Goal: Browse casually: Explore the website without a specific task or goal

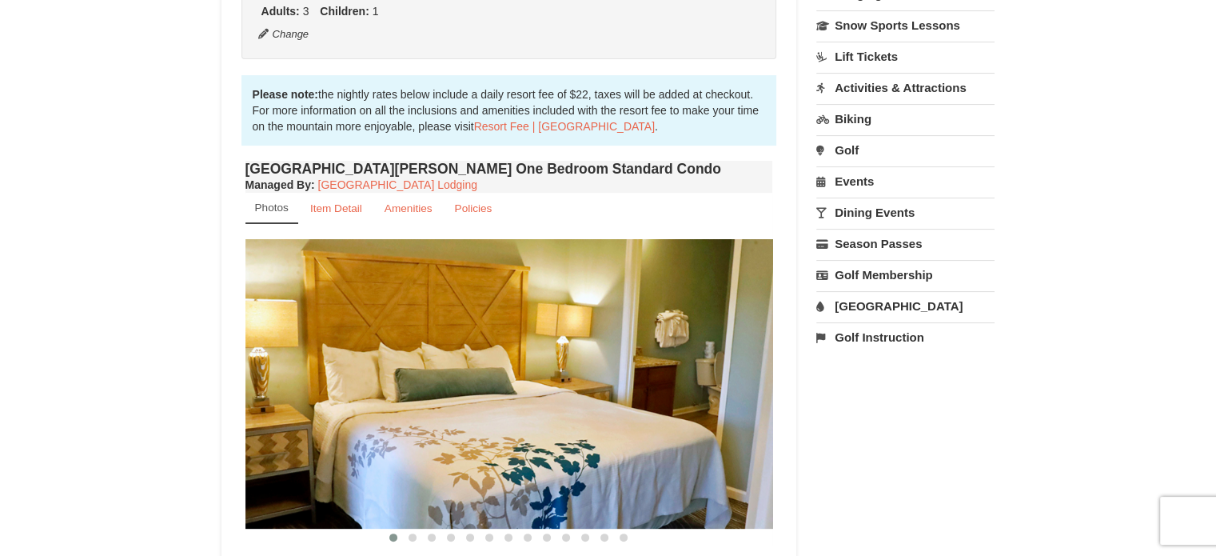
scroll to position [480, 0]
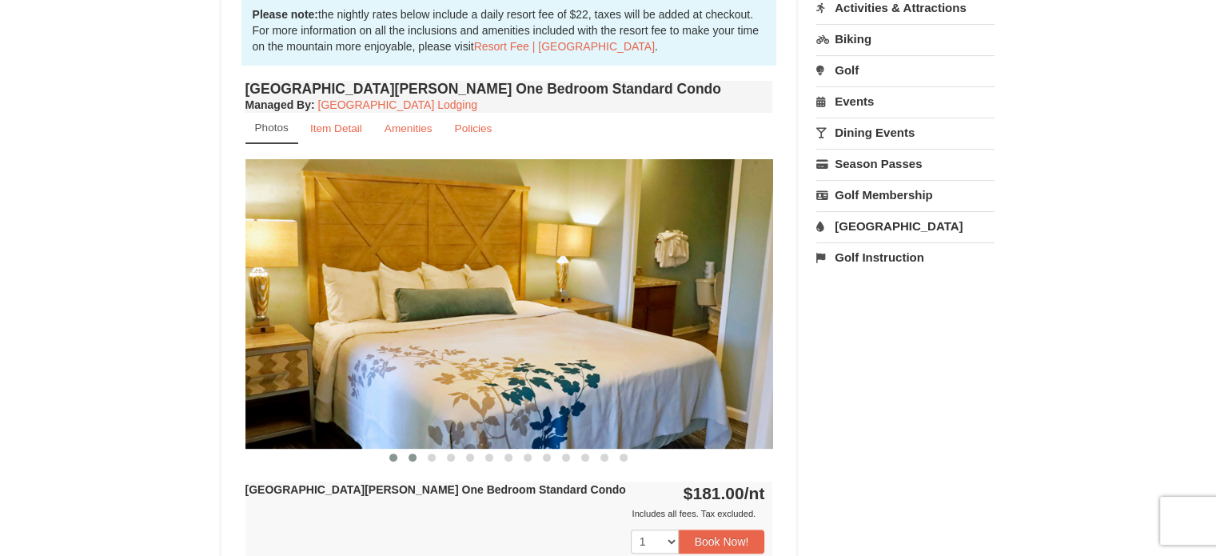
click at [420, 454] on button at bounding box center [412, 457] width 19 height 16
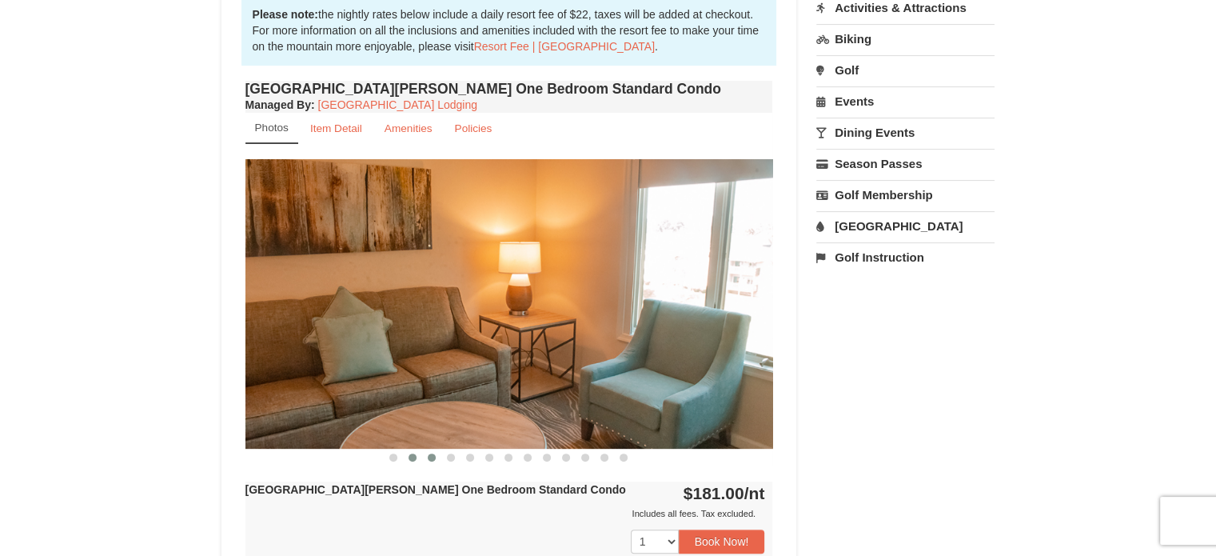
click at [432, 455] on span at bounding box center [432, 457] width 8 height 8
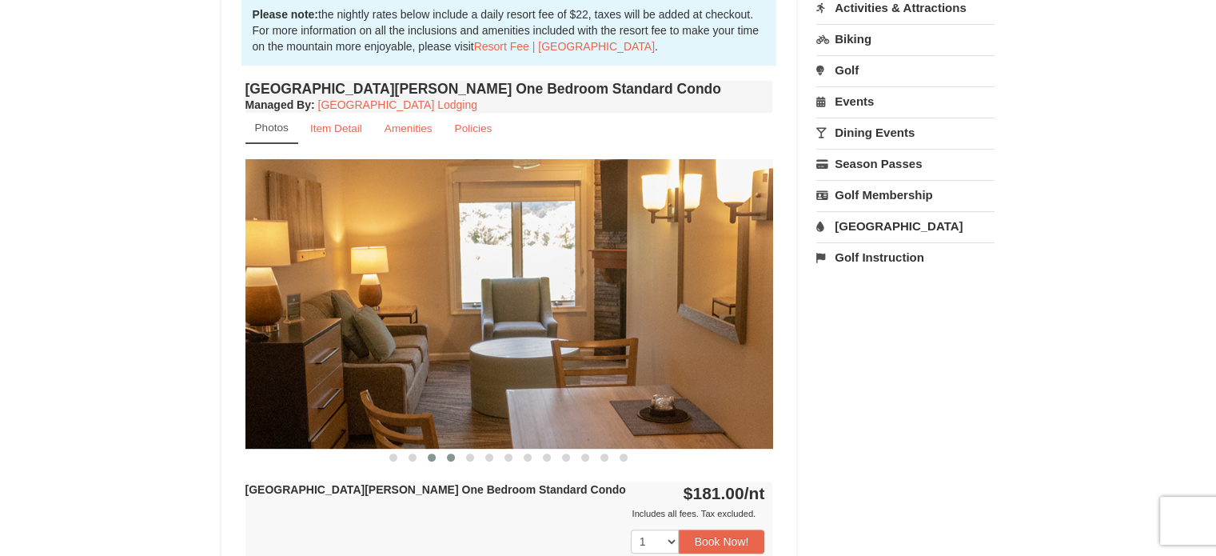
click at [450, 457] on span at bounding box center [451, 457] width 8 height 8
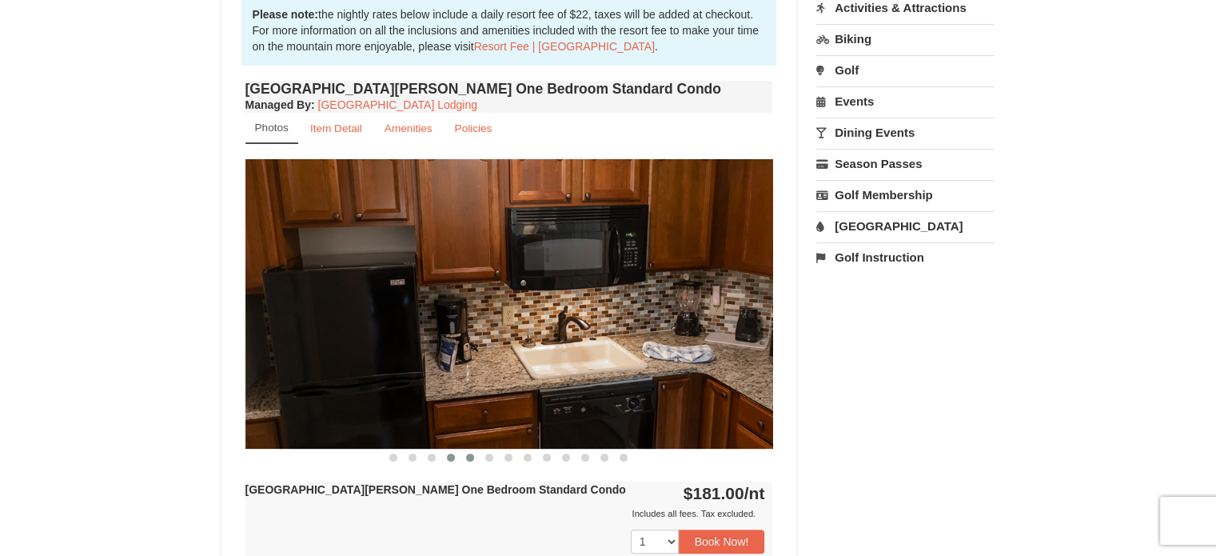
click at [476, 458] on button at bounding box center [469, 457] width 19 height 16
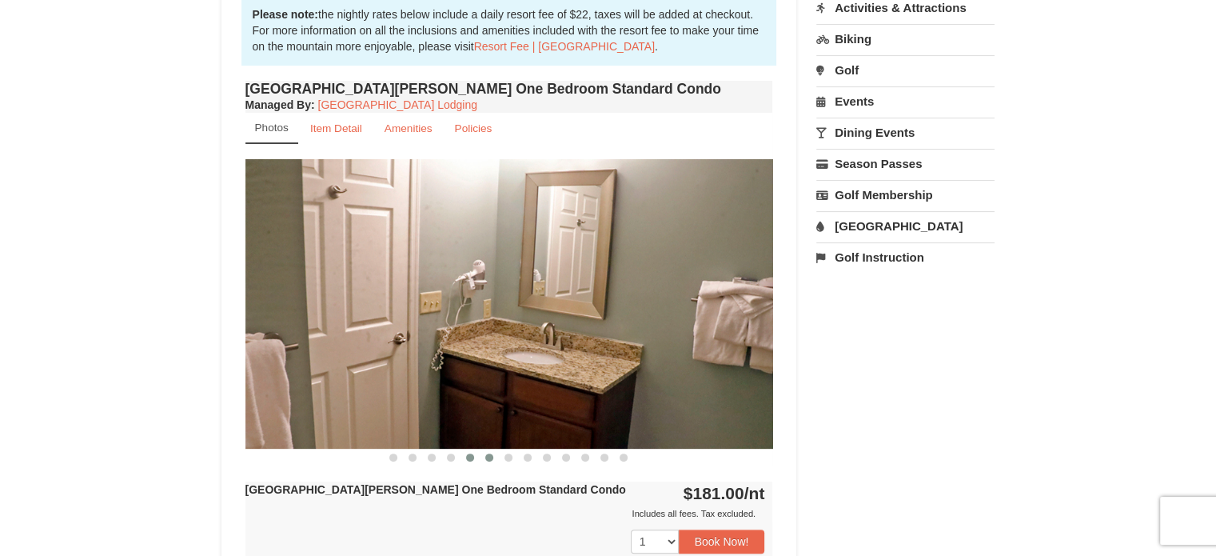
click at [492, 458] on span at bounding box center [489, 457] width 8 height 8
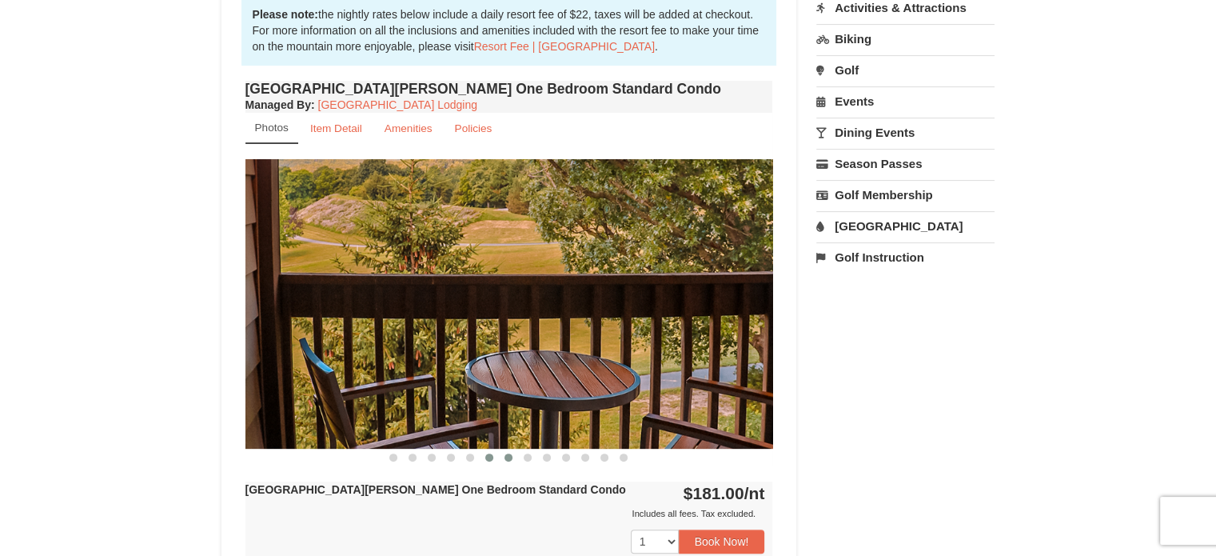
click at [509, 458] on span at bounding box center [508, 457] width 8 height 8
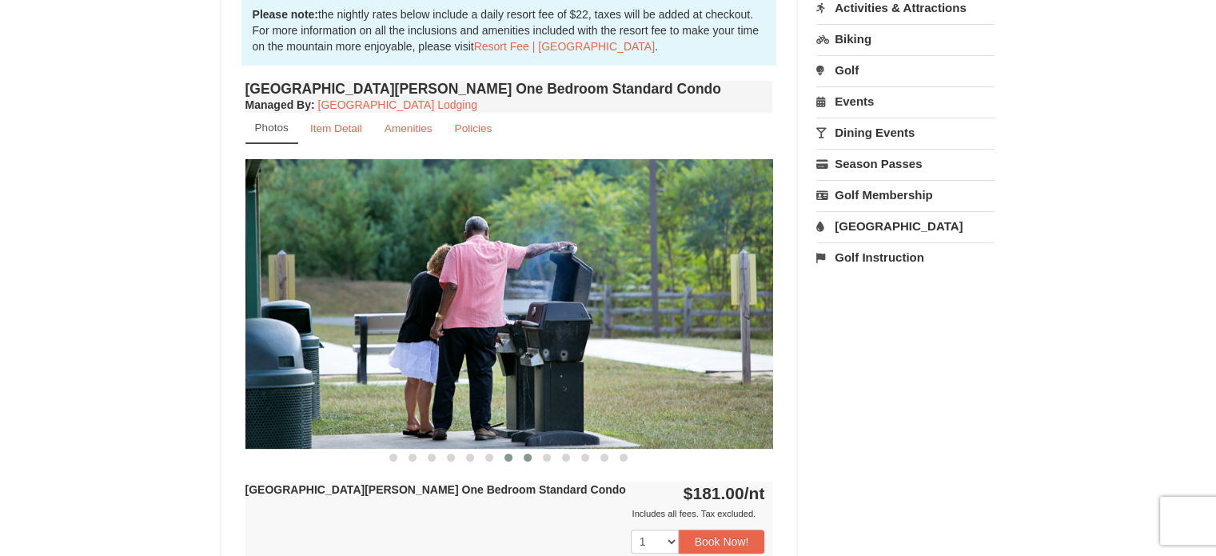
click at [523, 457] on button at bounding box center [527, 457] width 19 height 16
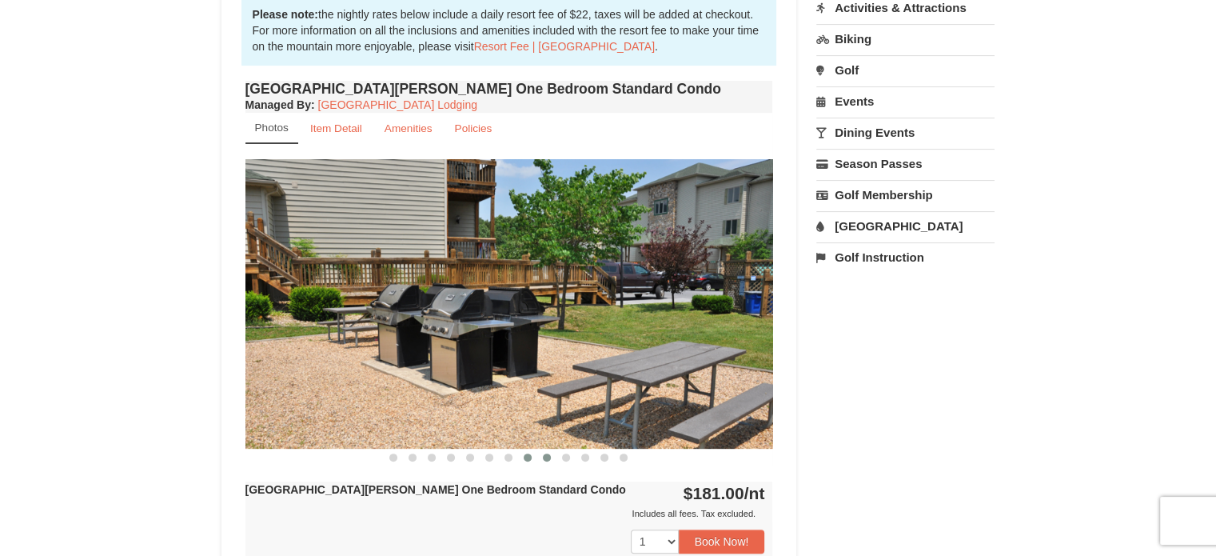
click at [547, 456] on span at bounding box center [547, 457] width 8 height 8
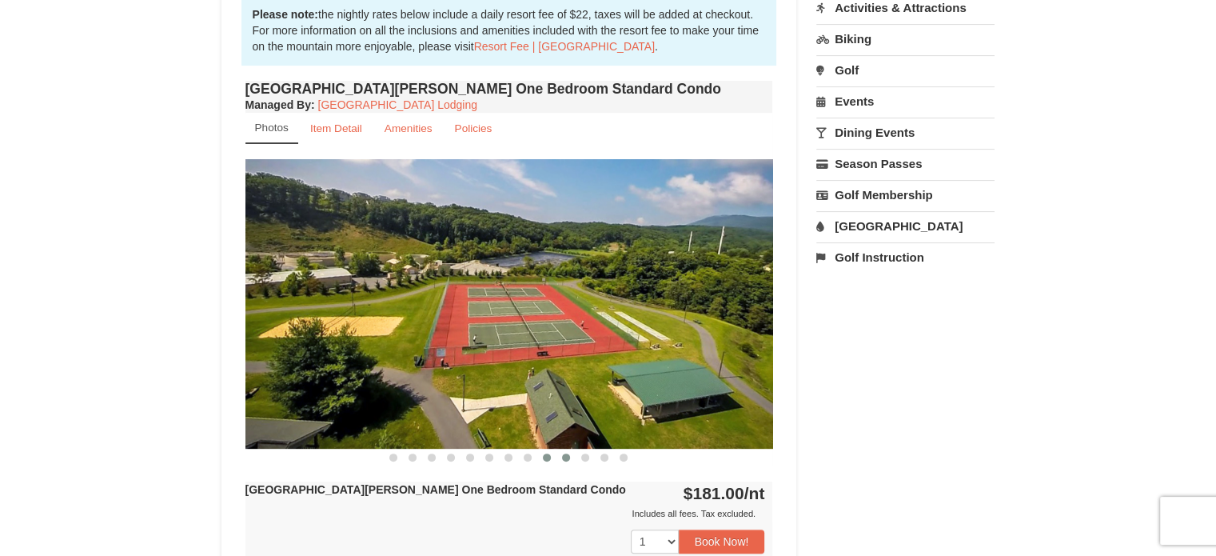
click at [566, 457] on span at bounding box center [566, 457] width 8 height 8
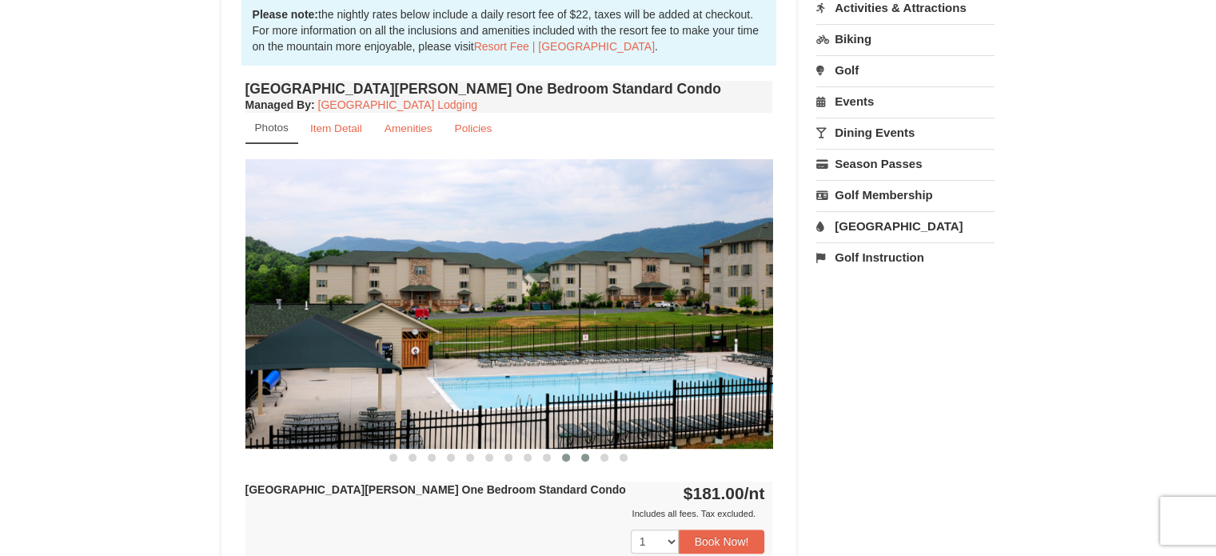
click at [585, 458] on span at bounding box center [585, 457] width 8 height 8
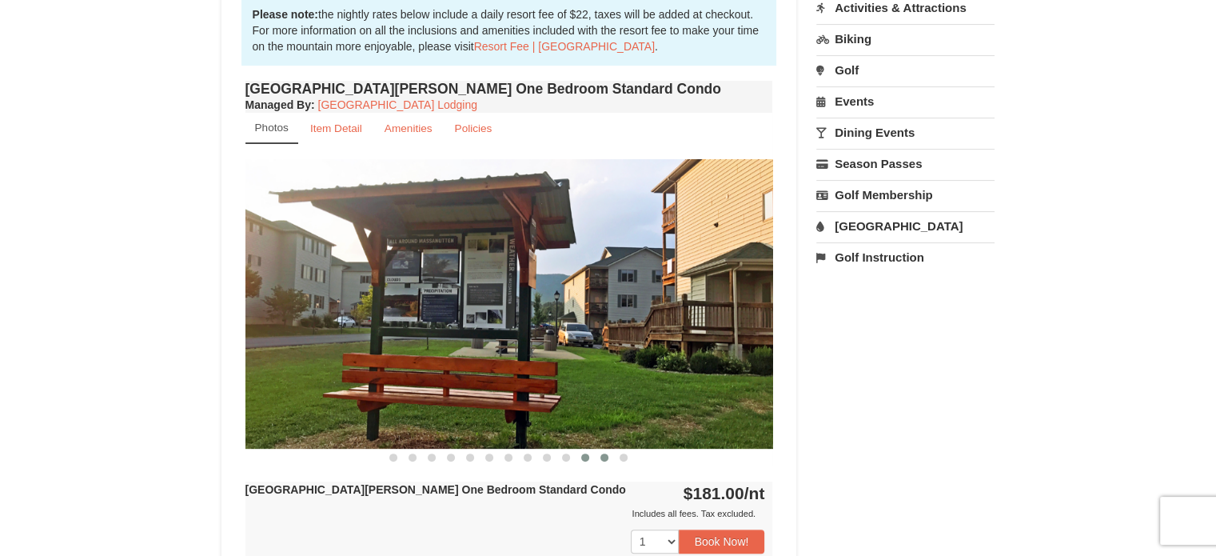
click at [595, 459] on button at bounding box center [604, 457] width 19 height 16
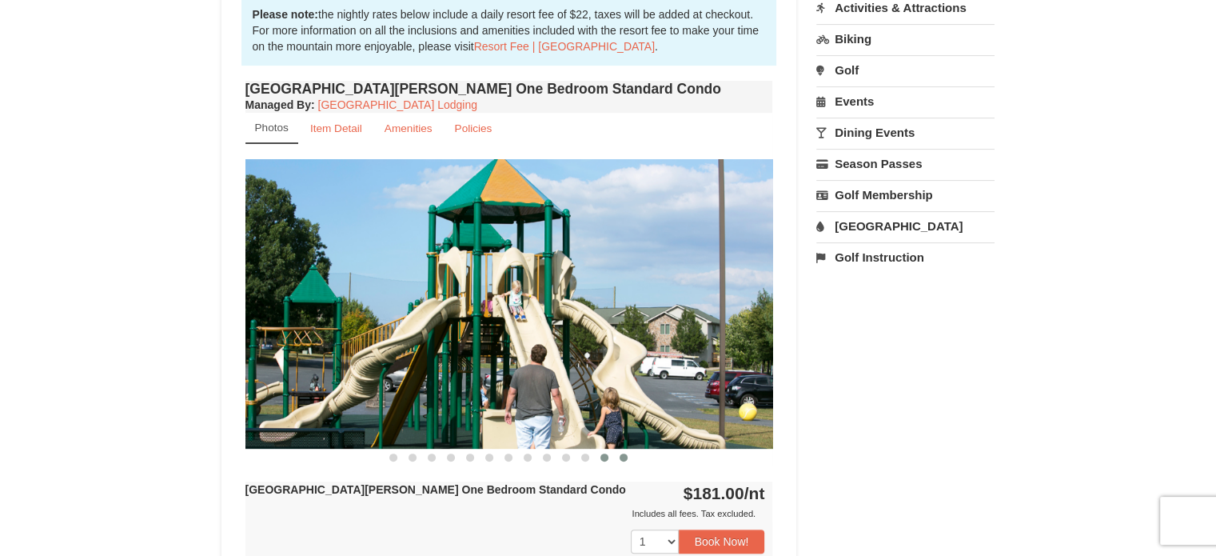
click at [620, 459] on span at bounding box center [624, 457] width 8 height 8
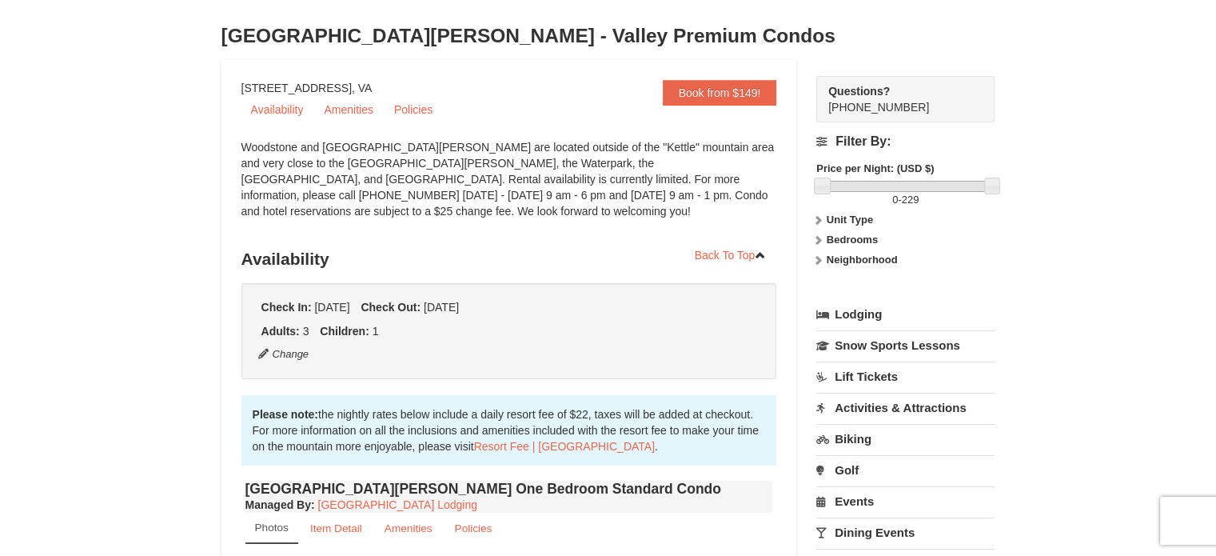
scroll to position [0, 0]
